Goal: Information Seeking & Learning: Check status

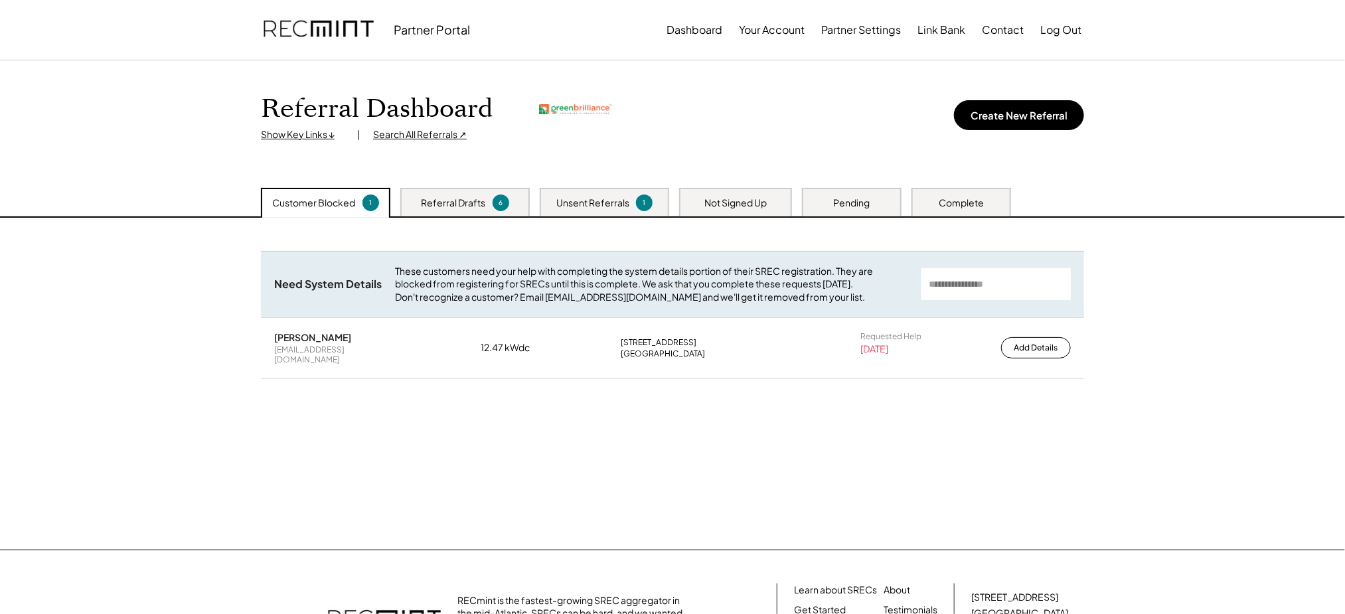
click at [415, 195] on div "Referral Drafts 6" at bounding box center [464, 202] width 129 height 29
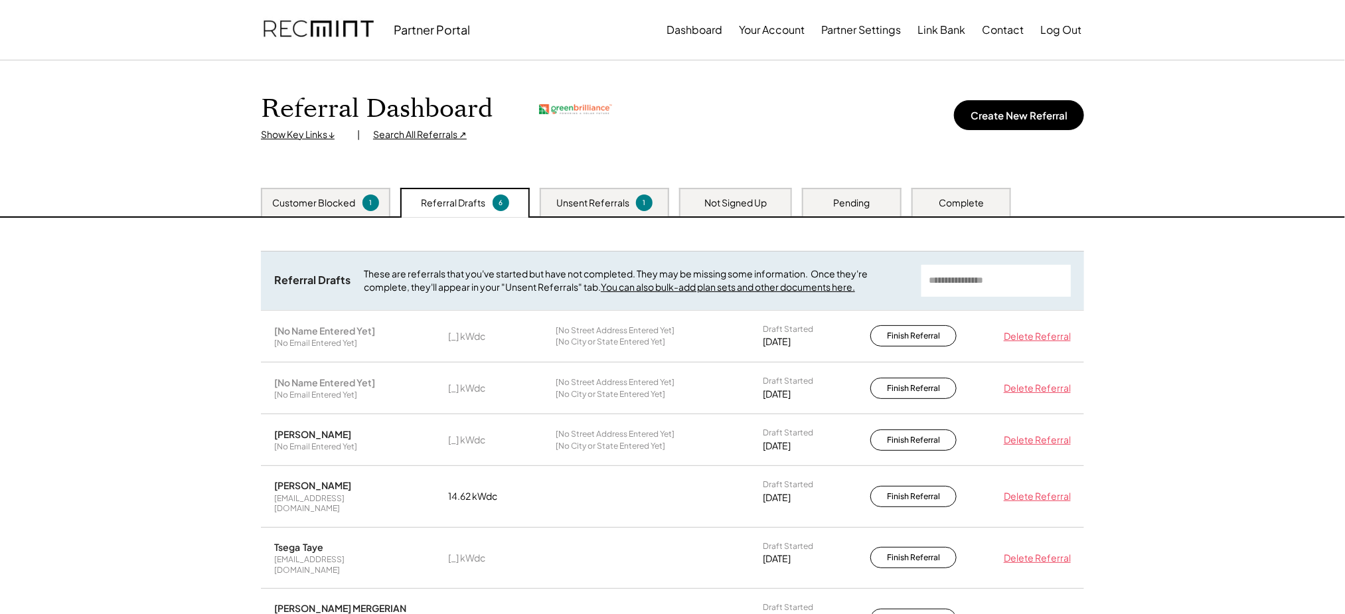
click at [558, 197] on div "Unsent Referrals" at bounding box center [592, 203] width 73 height 13
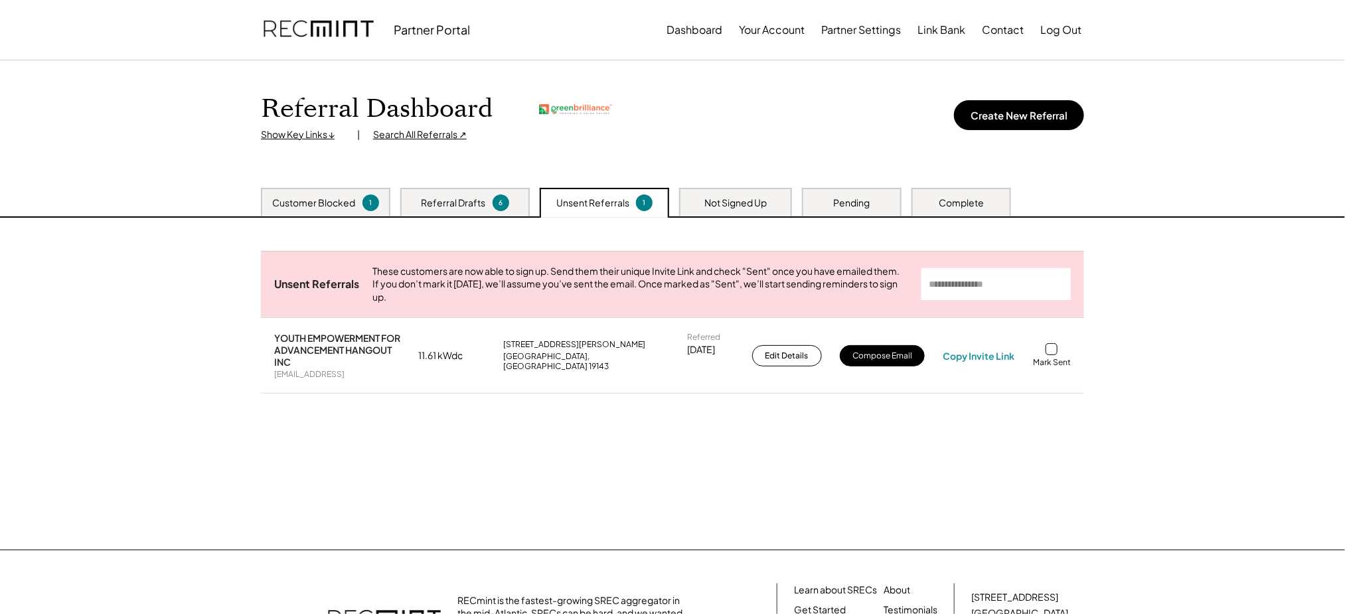
click at [412, 134] on div "Search All Referrals ↗" at bounding box center [420, 134] width 94 height 13
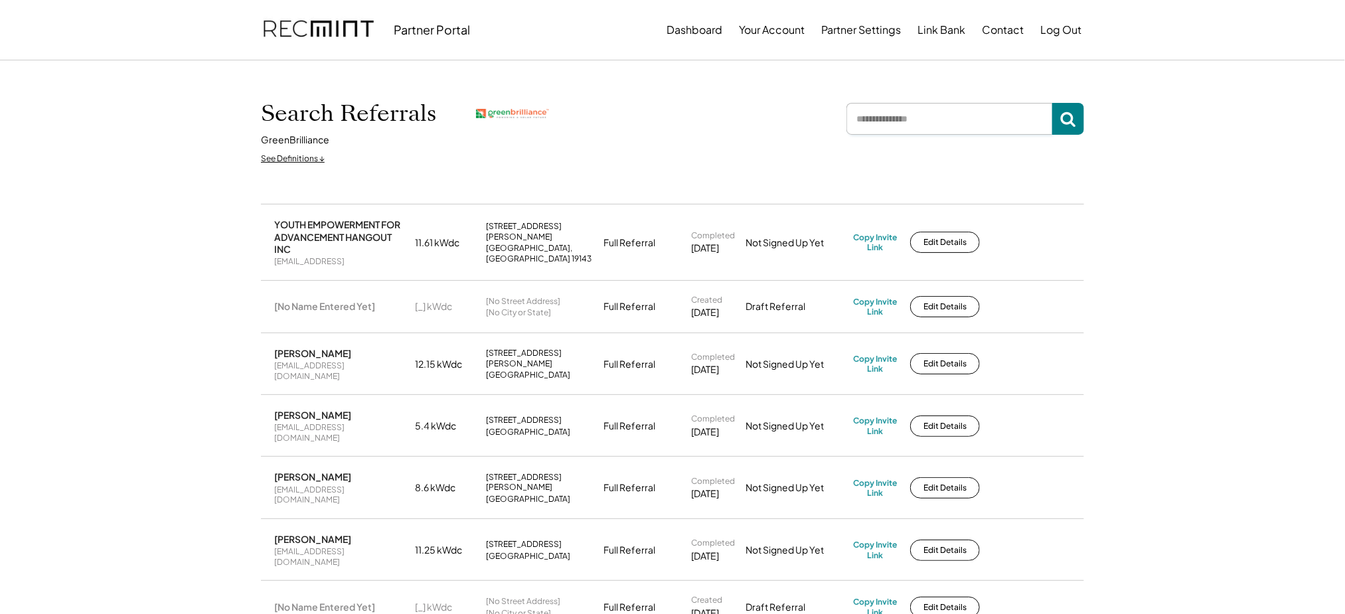
click at [873, 132] on input "input" at bounding box center [949, 119] width 206 height 32
type input "*"
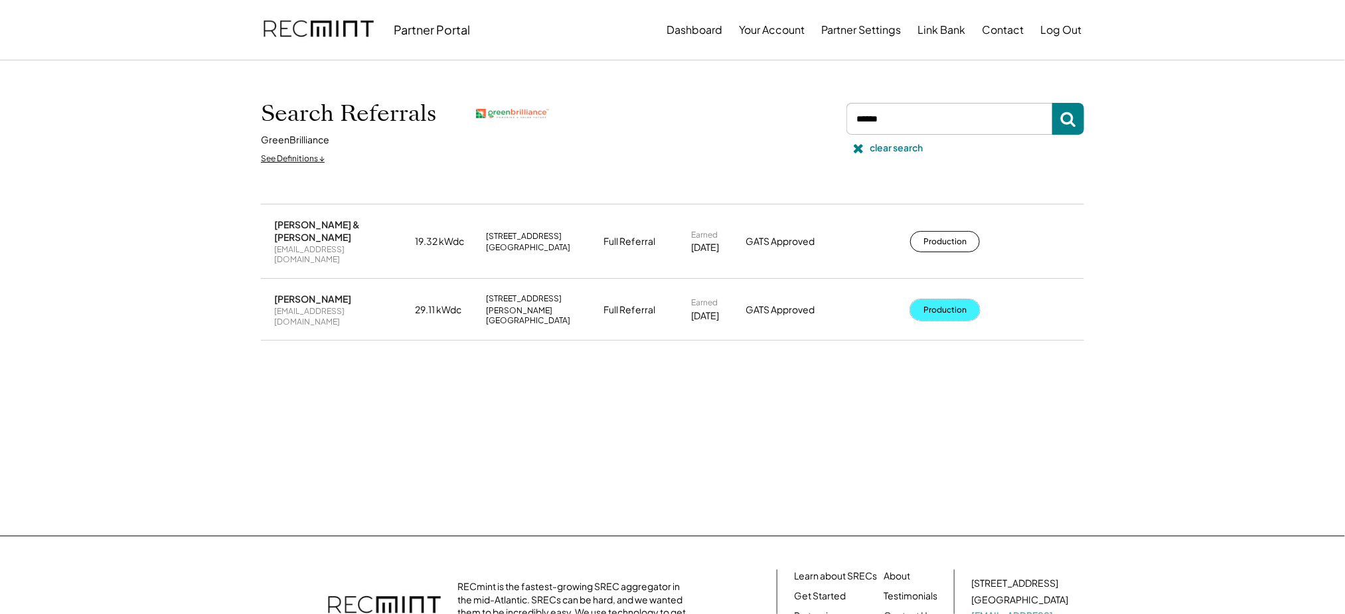
click at [923, 299] on button "Production" at bounding box center [945, 309] width 70 height 21
click at [925, 120] on input "input" at bounding box center [949, 119] width 206 height 32
type input "*****"
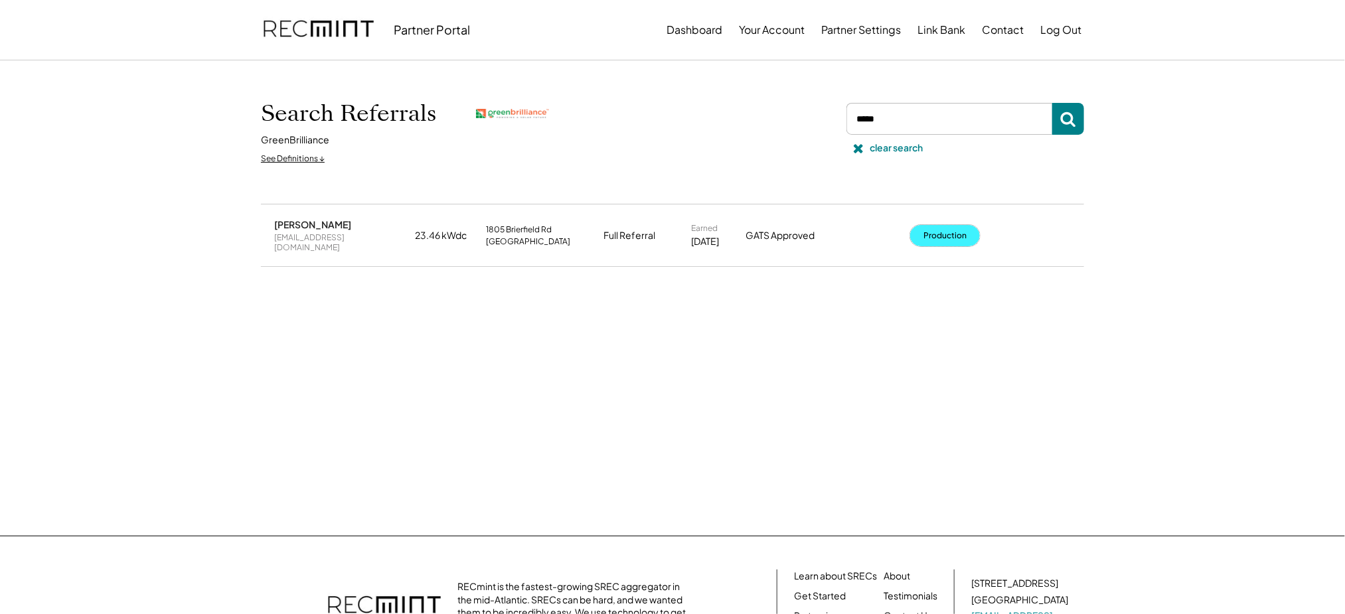
click at [951, 237] on button "Production" at bounding box center [945, 235] width 70 height 21
click at [877, 148] on div "clear search" at bounding box center [896, 147] width 53 height 13
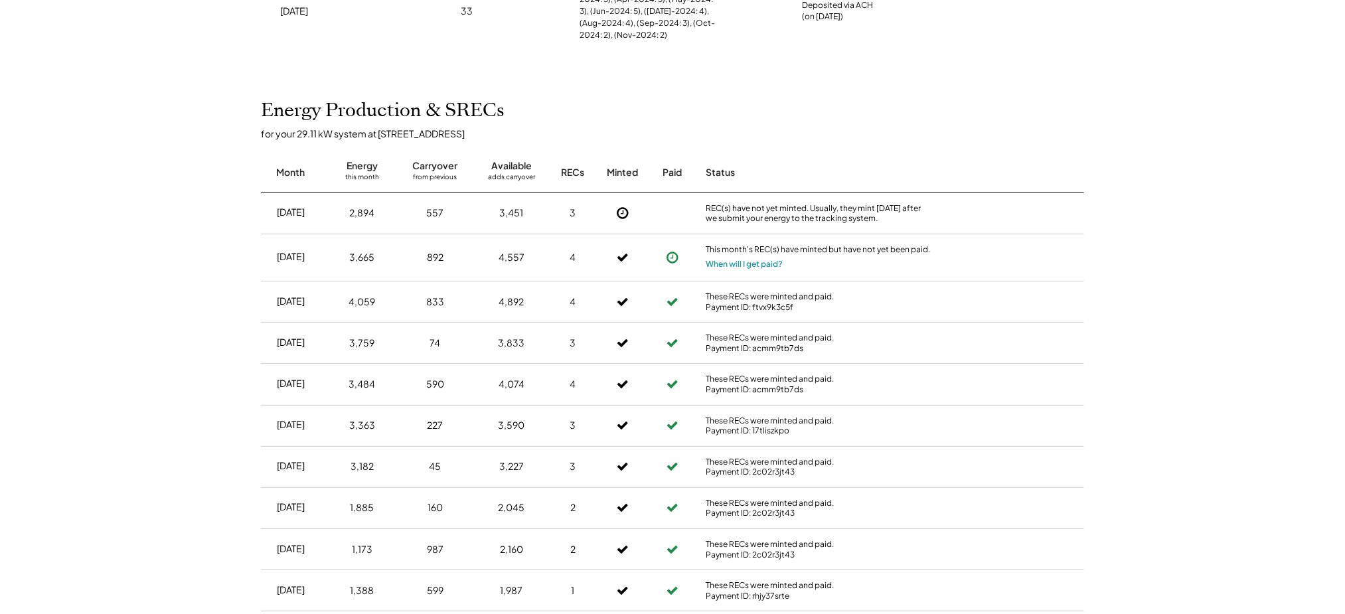
scroll to position [418, 0]
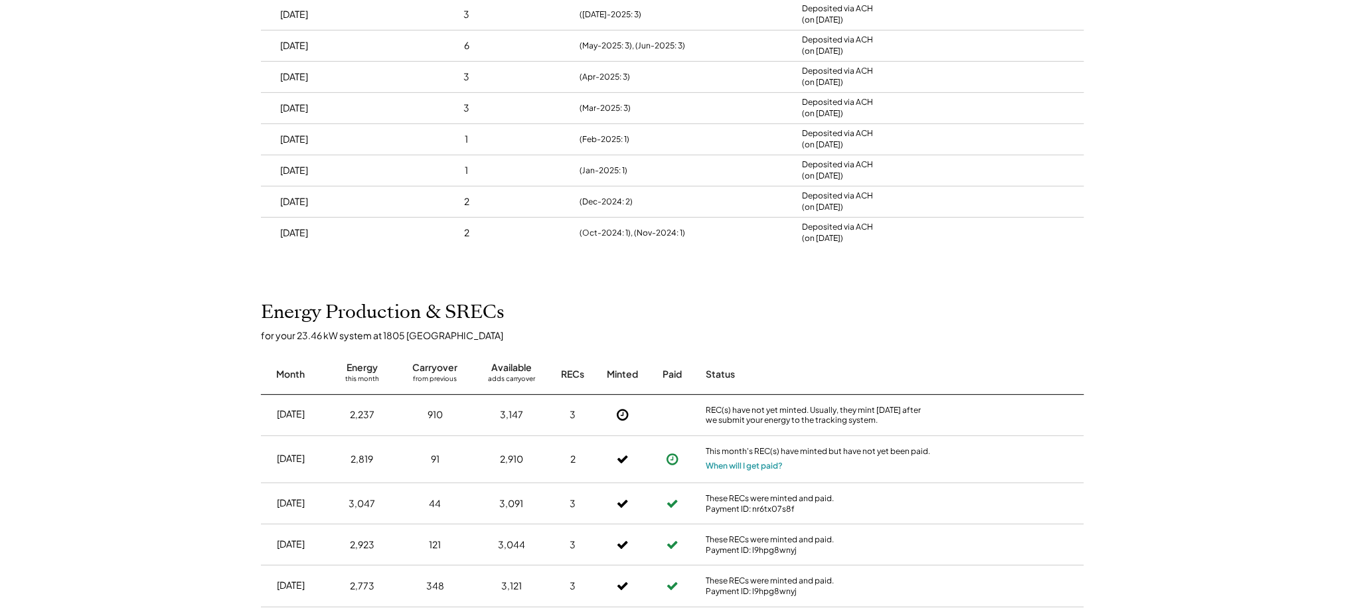
scroll to position [240, 0]
